Goal: Browse casually

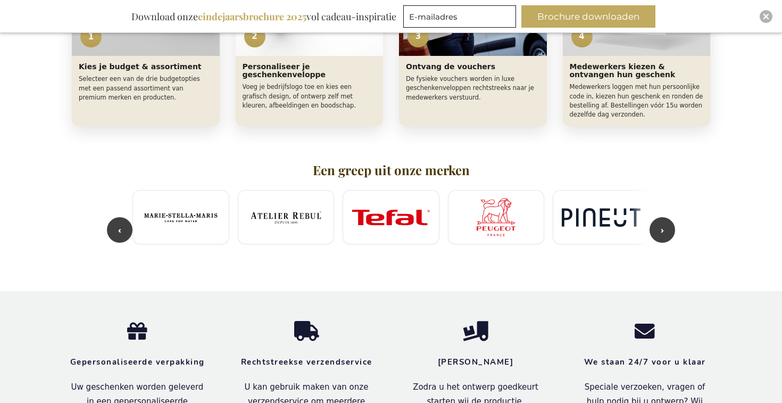
scroll to position [0, 315]
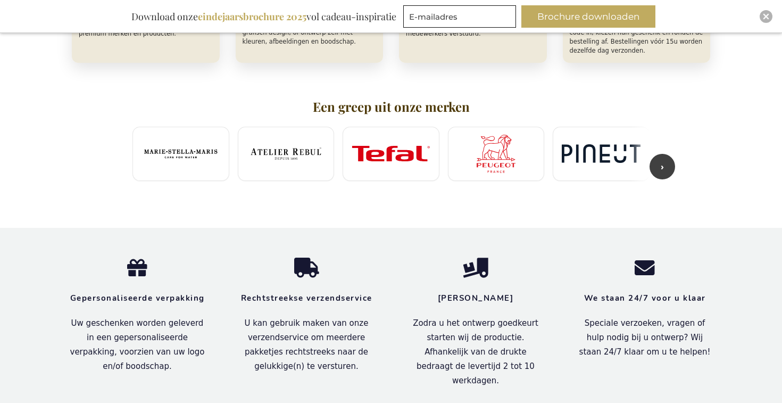
scroll to position [668, 0]
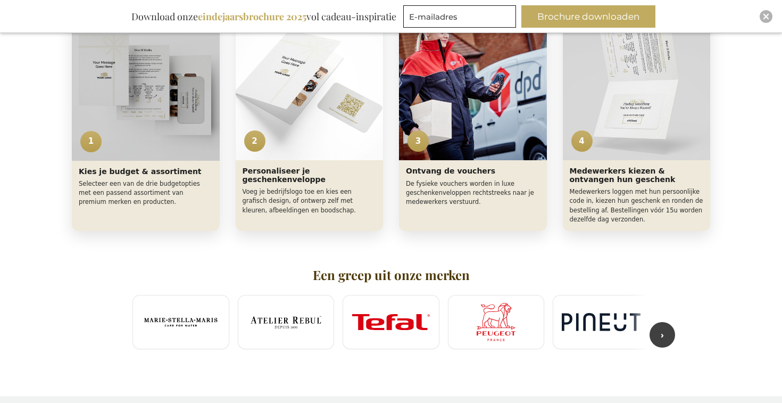
scroll to position [510, 0]
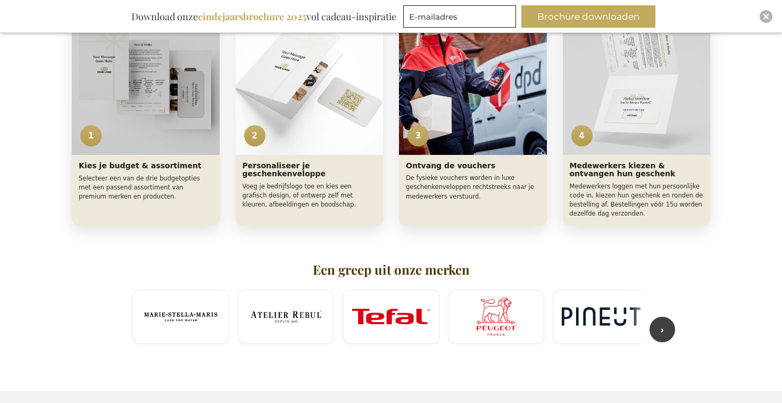
scroll to position [510, 0]
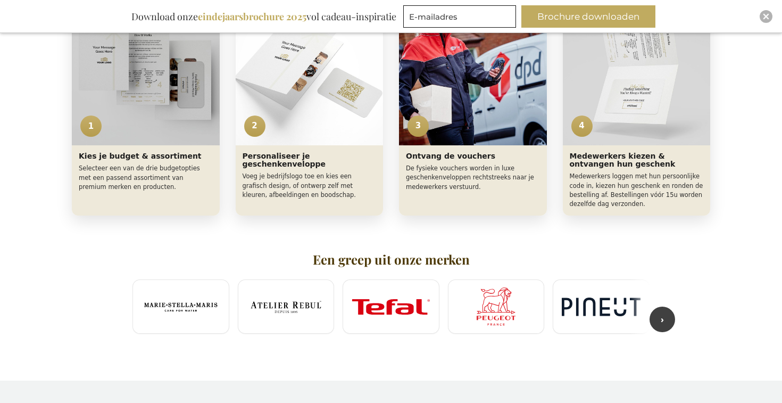
scroll to position [523, 0]
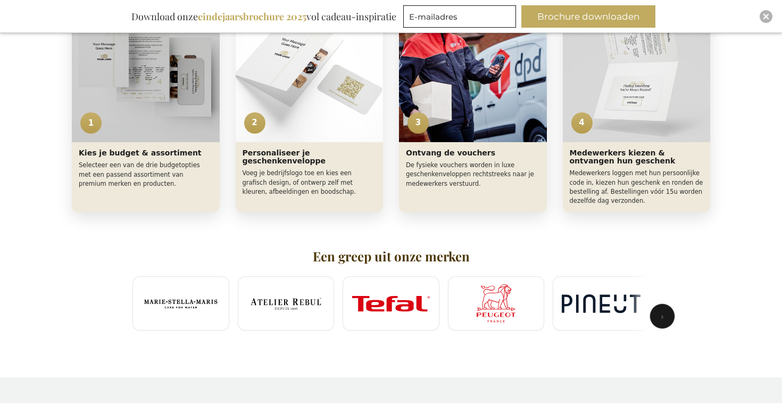
click at [670, 314] on button "›" at bounding box center [662, 316] width 26 height 26
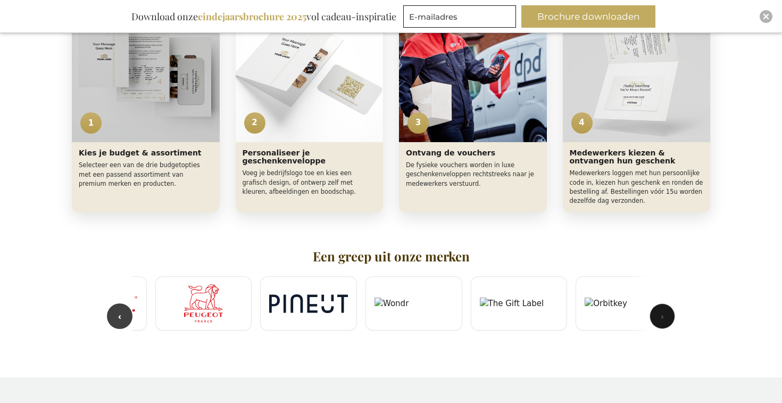
scroll to position [0, 315]
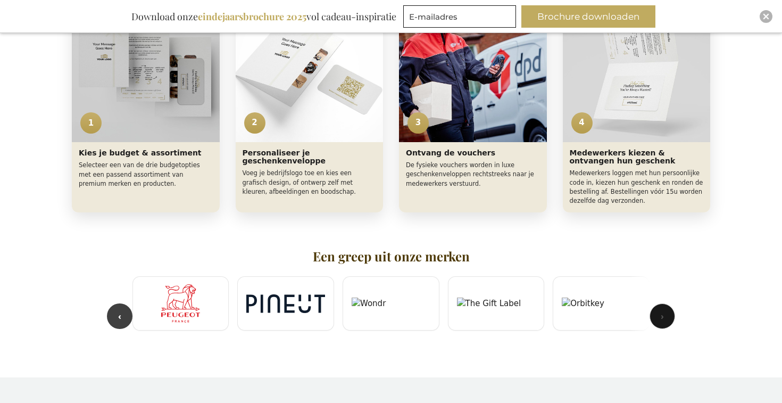
click at [662, 319] on button "›" at bounding box center [662, 316] width 26 height 26
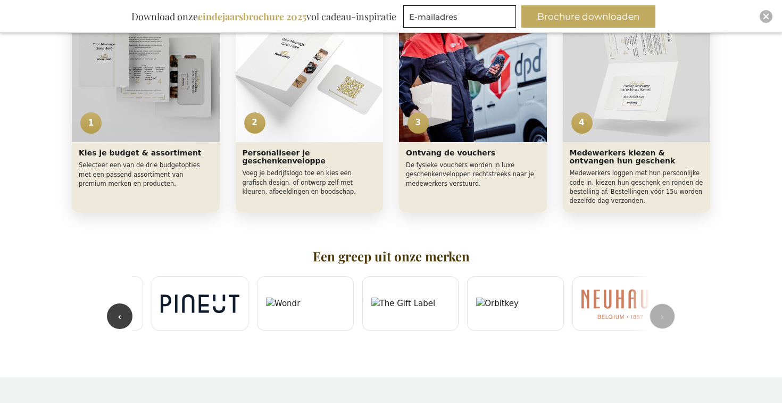
scroll to position [0, 420]
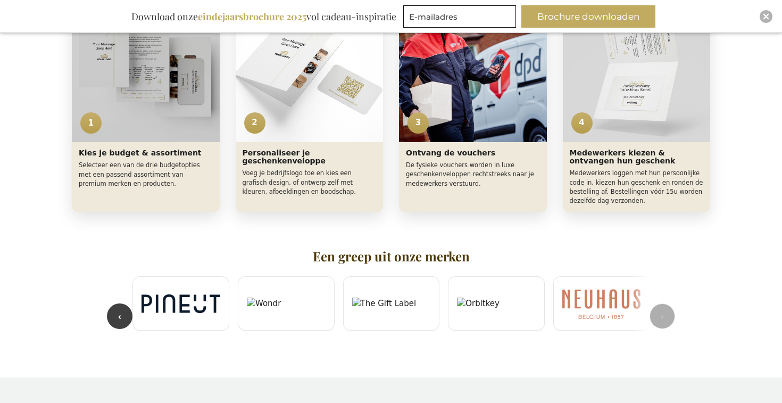
click at [662, 319] on section "Een greep uit onze merken ‹ ›" at bounding box center [390, 293] width 585 height 89
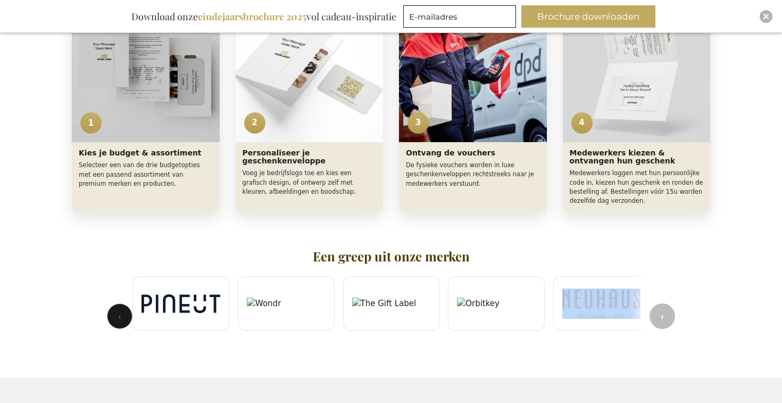
click at [130, 309] on button "‹" at bounding box center [120, 316] width 26 height 26
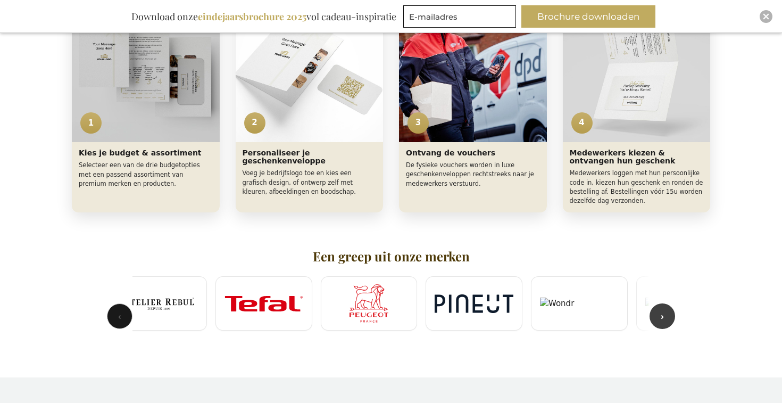
scroll to position [0, 105]
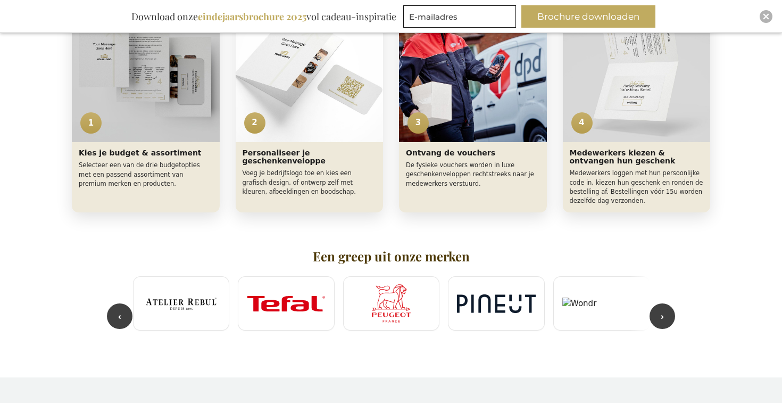
click at [350, 258] on h2 "Een greep uit onze merken" at bounding box center [390, 256] width 517 height 14
click at [106, 248] on div "Select – Exclusive Business Gifts Exclusive Business Gifts Select Het ultieme k…" at bounding box center [390, 4] width 659 height 691
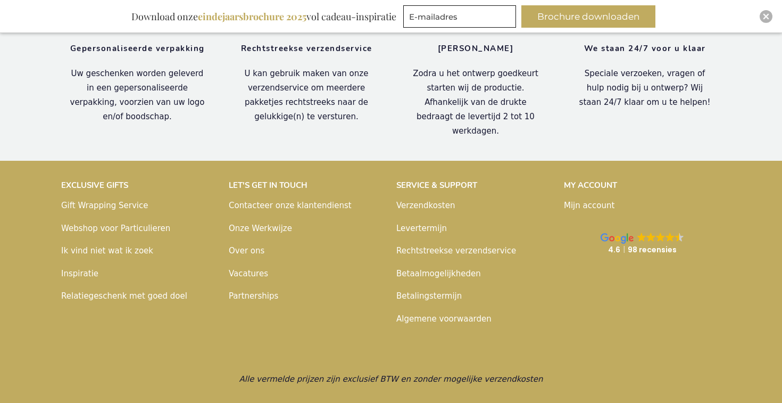
scroll to position [925, 0]
